Goal: Task Accomplishment & Management: Manage account settings

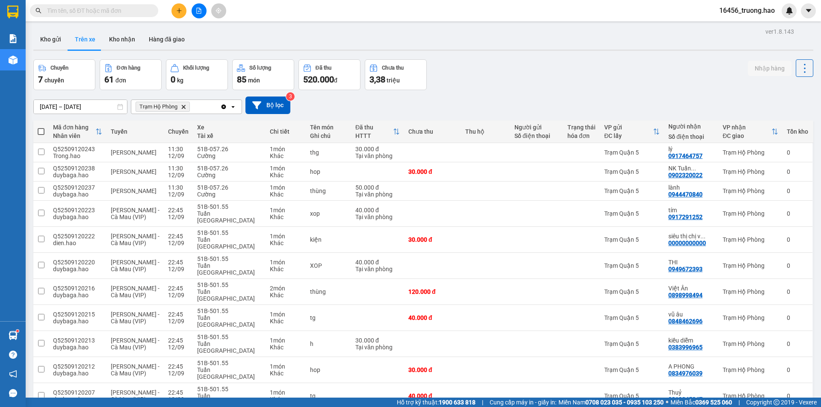
click at [110, 14] on input "text" at bounding box center [97, 10] width 101 height 9
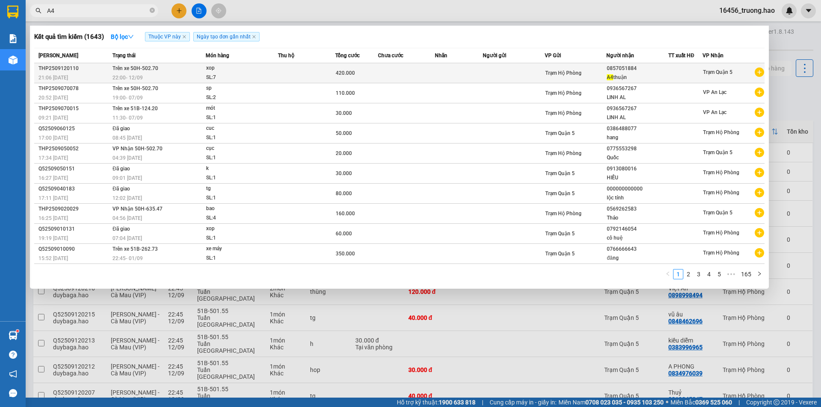
type input "A4"
click at [520, 76] on td at bounding box center [514, 73] width 62 height 20
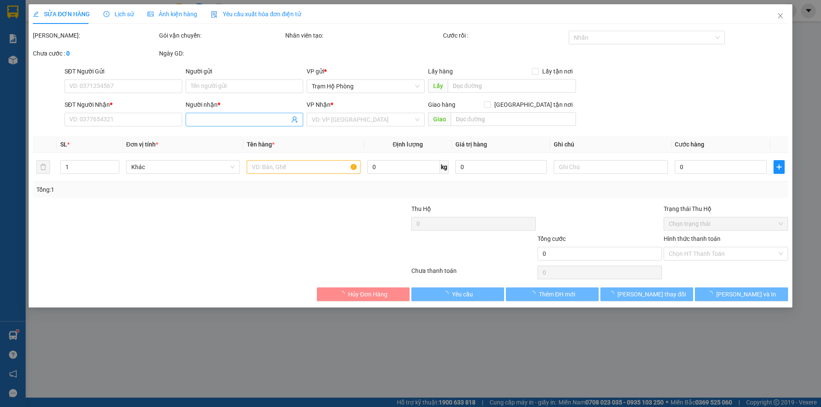
type input "0857051884"
type input "A4 thuận"
type input "420.000"
type input "0"
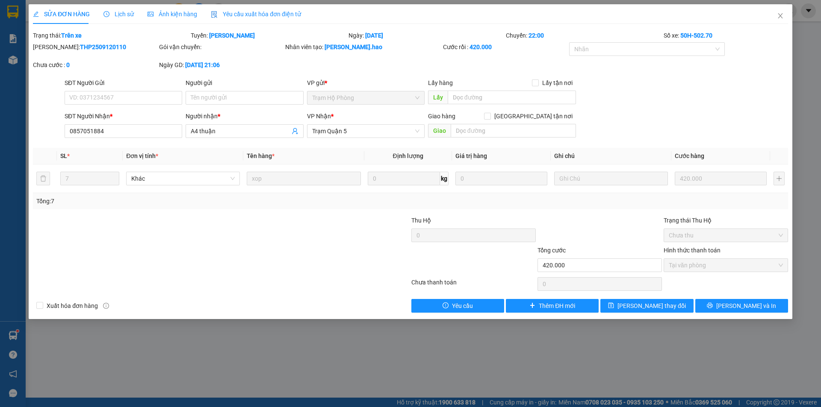
click at [176, 13] on span "Ảnh kiện hàng" at bounding box center [172, 14] width 50 height 7
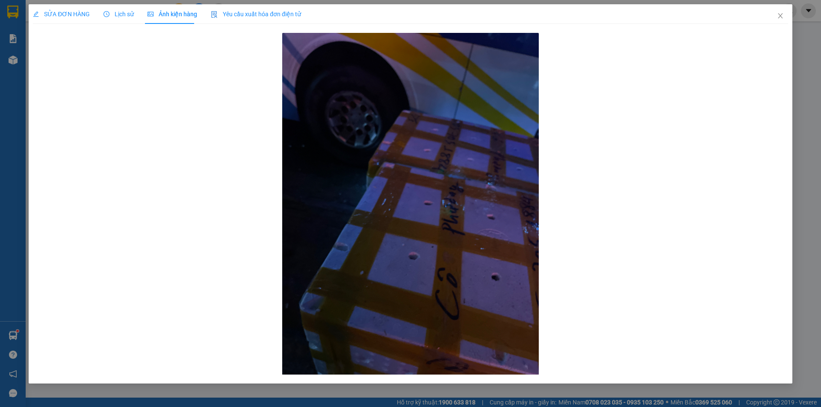
click at [61, 14] on span "SỬA ĐƠN HÀNG" at bounding box center [61, 14] width 57 height 7
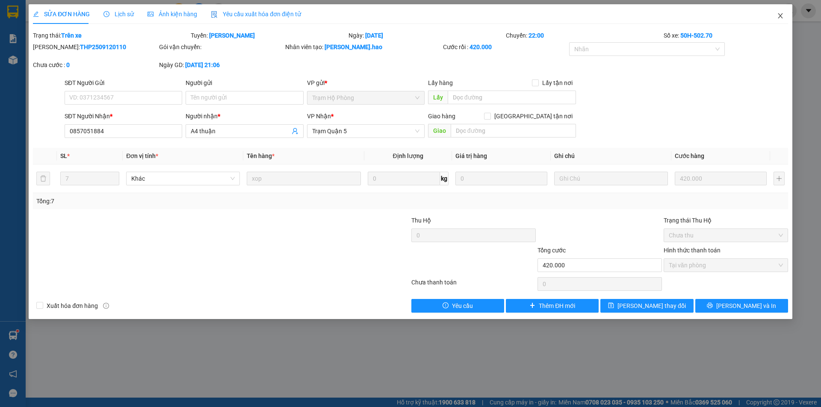
click at [780, 18] on icon "close" at bounding box center [780, 15] width 7 height 7
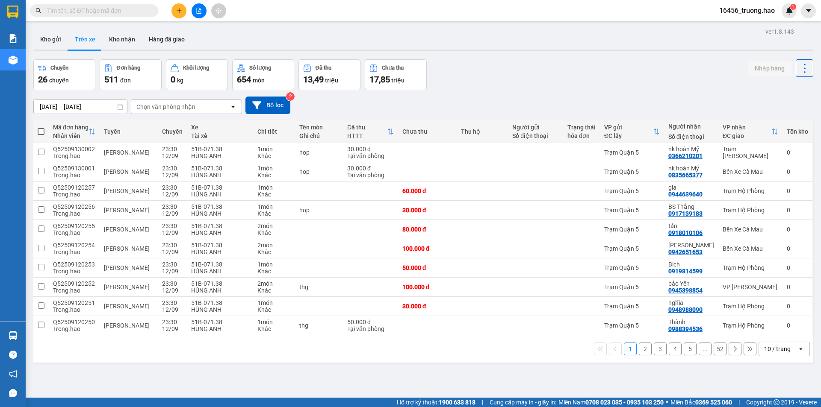
click at [774, 345] on div "10 / trang" at bounding box center [777, 349] width 26 height 9
click at [772, 328] on span "100 / trang" at bounding box center [774, 330] width 31 height 9
